Goal: Task Accomplishment & Management: Manage account settings

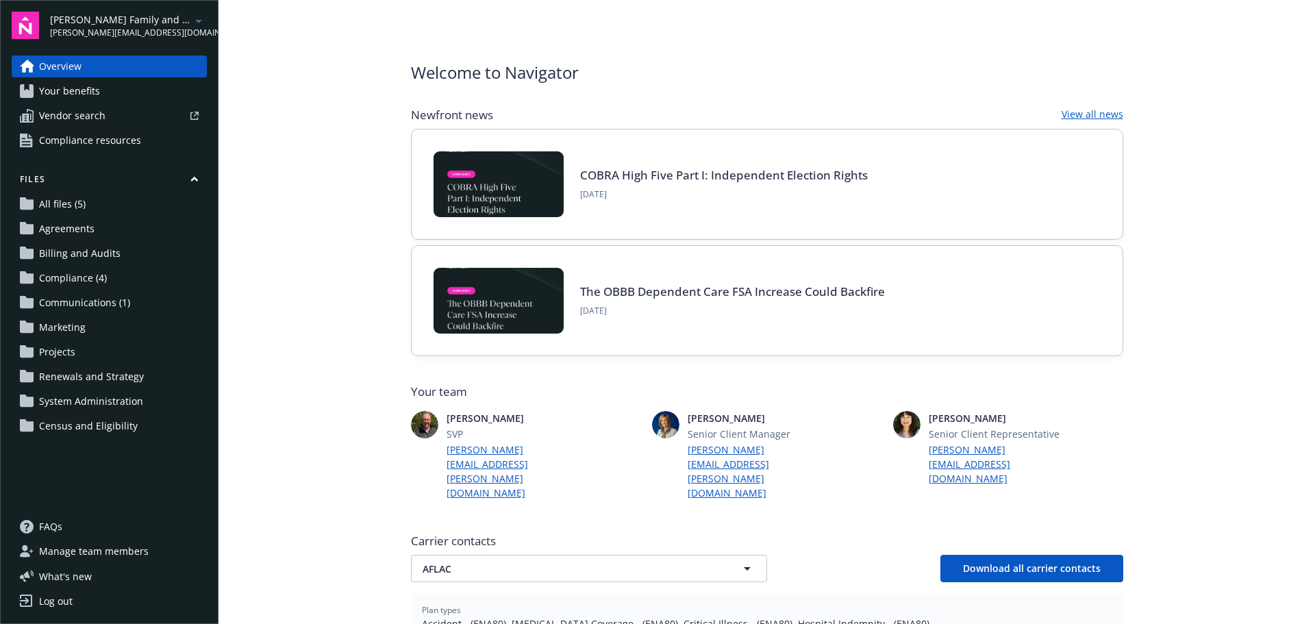
click at [79, 224] on span "Agreements" at bounding box center [66, 229] width 55 height 22
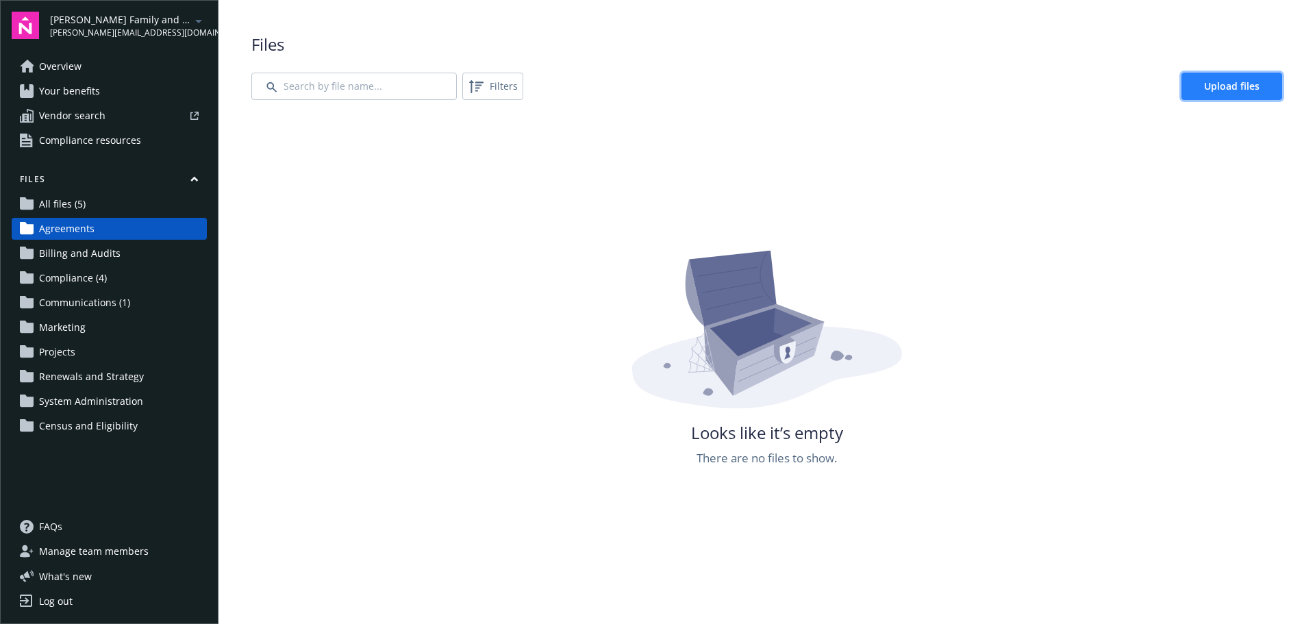
click at [1219, 86] on span "Upload files" at bounding box center [1231, 85] width 55 height 13
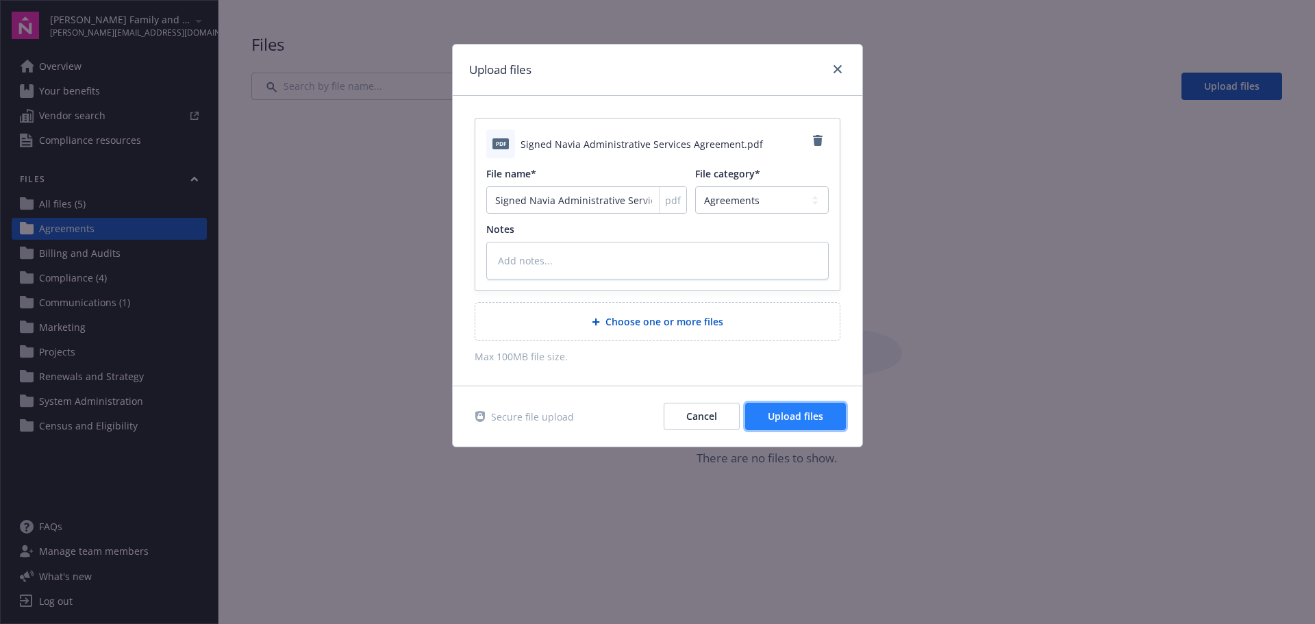
click at [776, 417] on span "Upload files" at bounding box center [795, 416] width 55 height 13
type textarea "x"
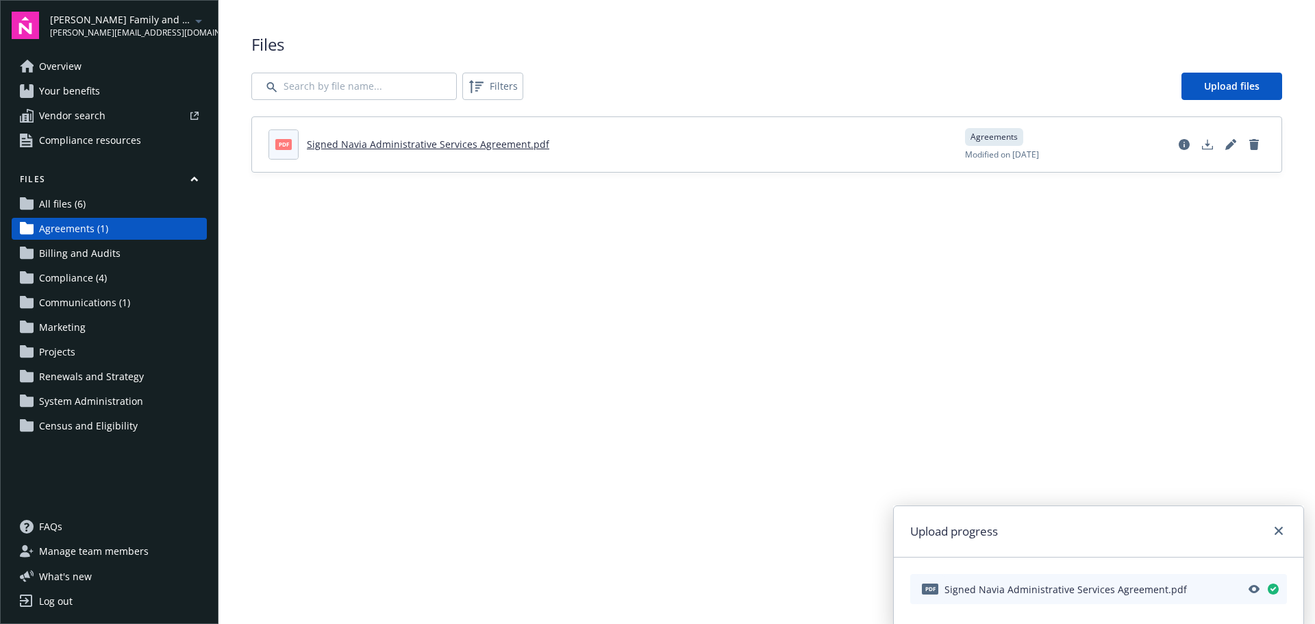
click at [103, 301] on span "Communications (1)" at bounding box center [84, 303] width 91 height 22
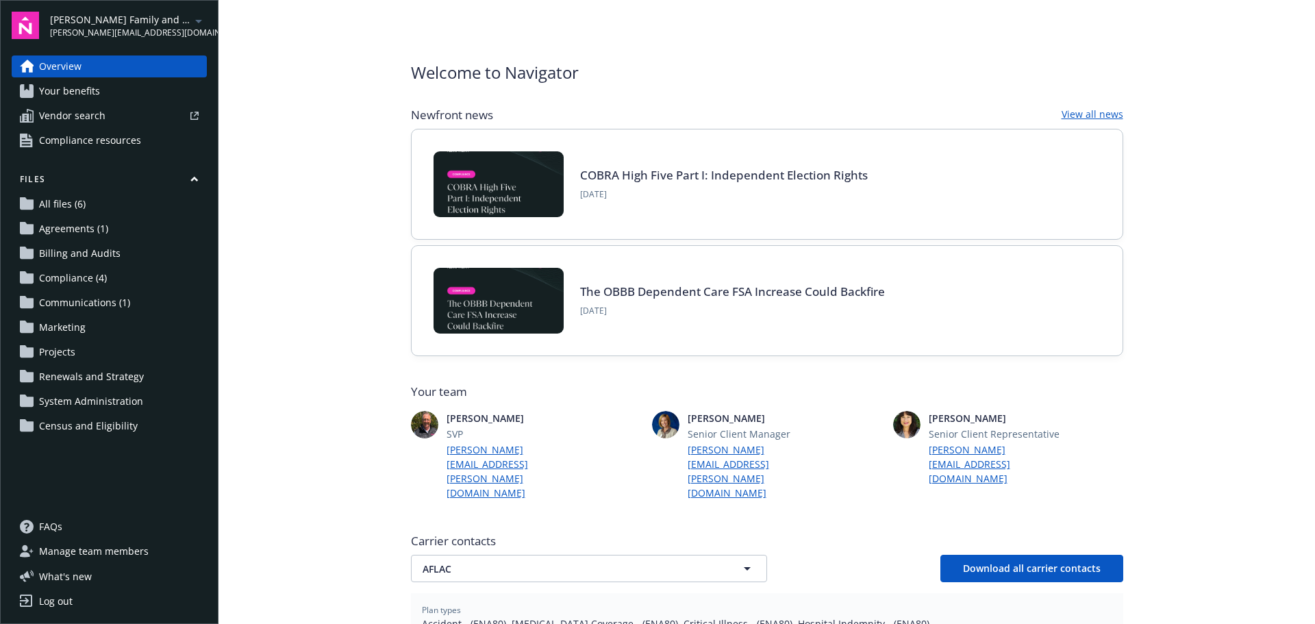
click at [66, 276] on span "Compliance (4)" at bounding box center [73, 278] width 68 height 22
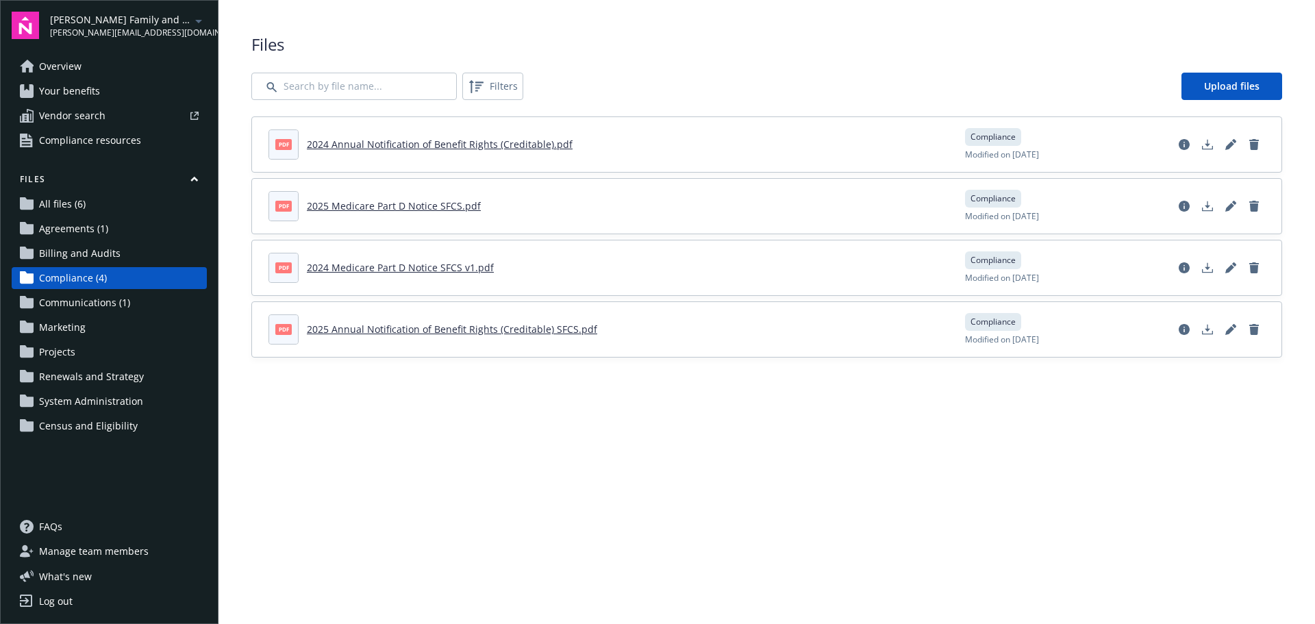
click at [72, 302] on span "Communications (1)" at bounding box center [84, 303] width 91 height 22
